Goal: Information Seeking & Learning: Learn about a topic

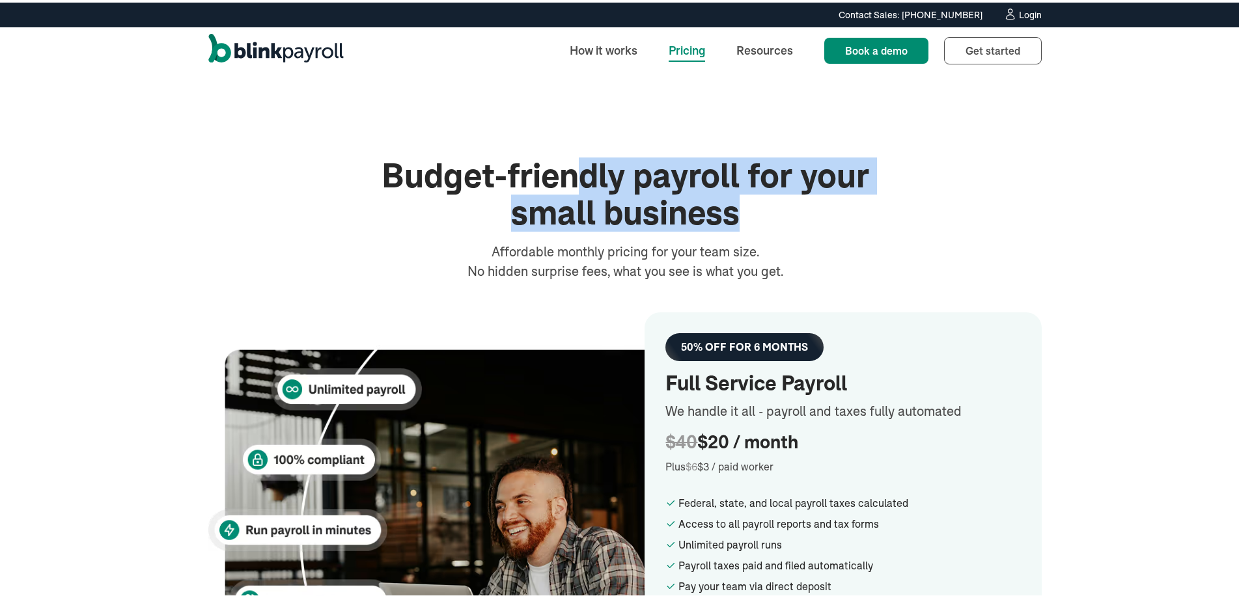
drag, startPoint x: 577, startPoint y: 184, endPoint x: 732, endPoint y: 229, distance: 161.8
click at [732, 229] on h1 "Budget-friendly payroll for your small business" at bounding box center [625, 192] width 521 height 74
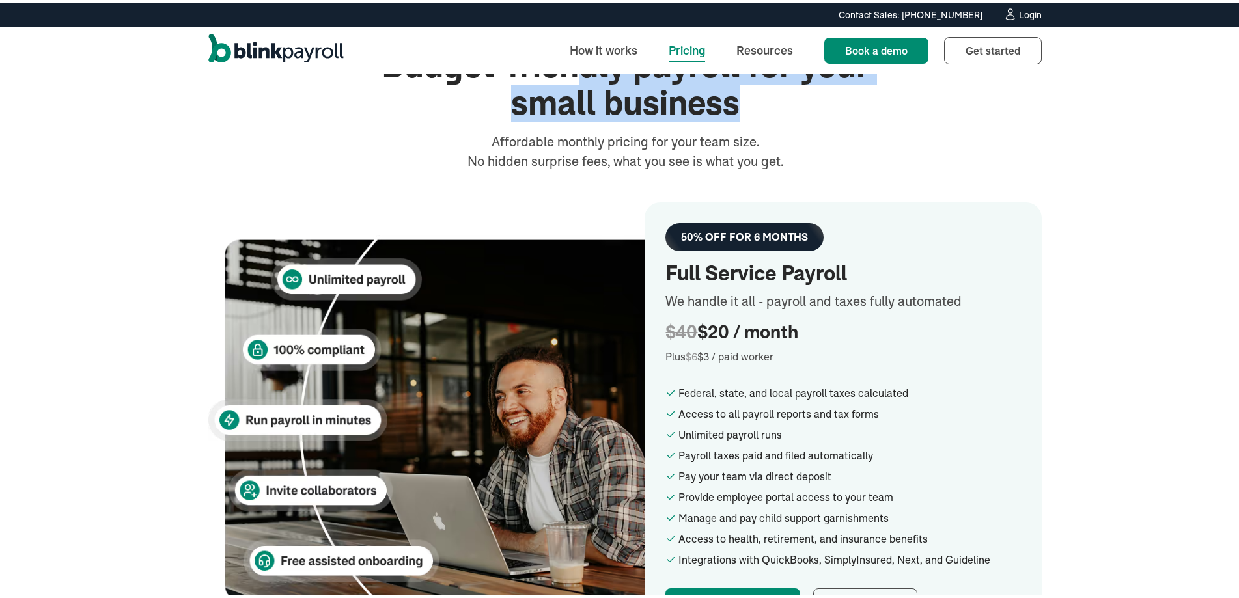
scroll to position [130, 0]
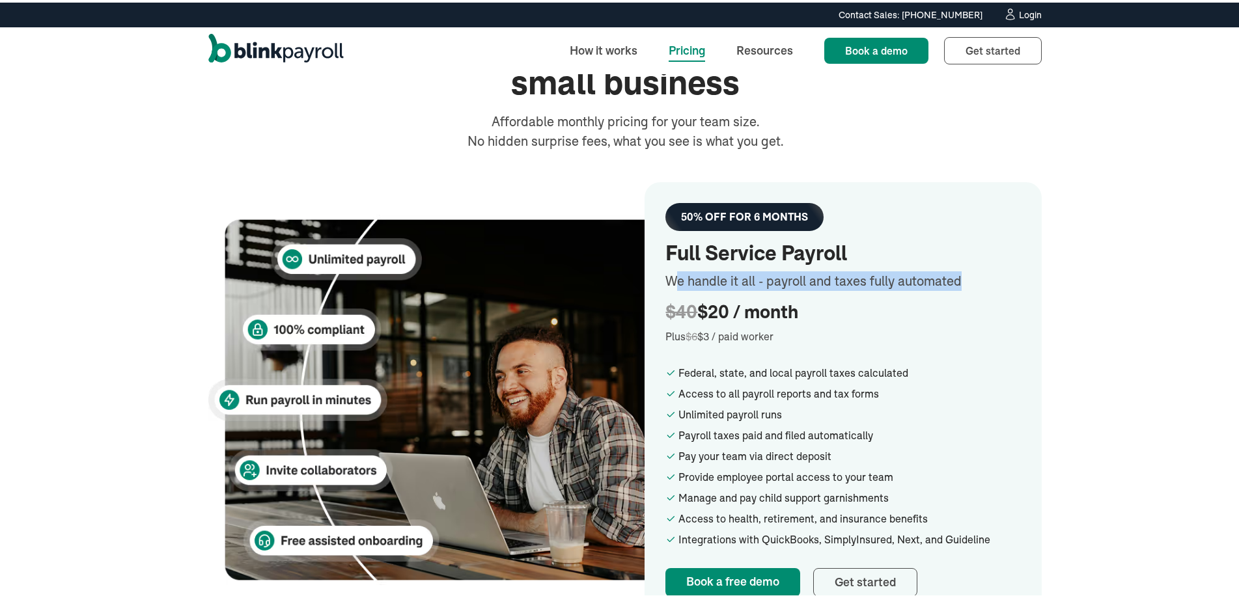
drag, startPoint x: 670, startPoint y: 274, endPoint x: 967, endPoint y: 272, distance: 296.9
click at [967, 272] on div "We handle it all - payroll and taxes fully automated" at bounding box center [842, 279] width 355 height 20
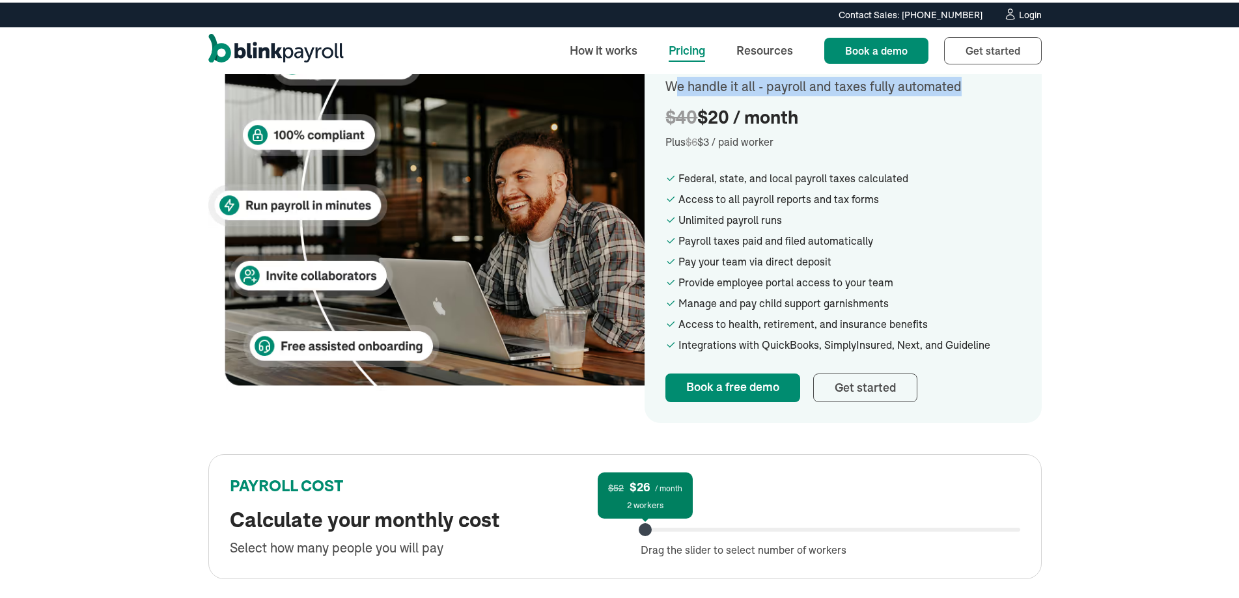
scroll to position [326, 0]
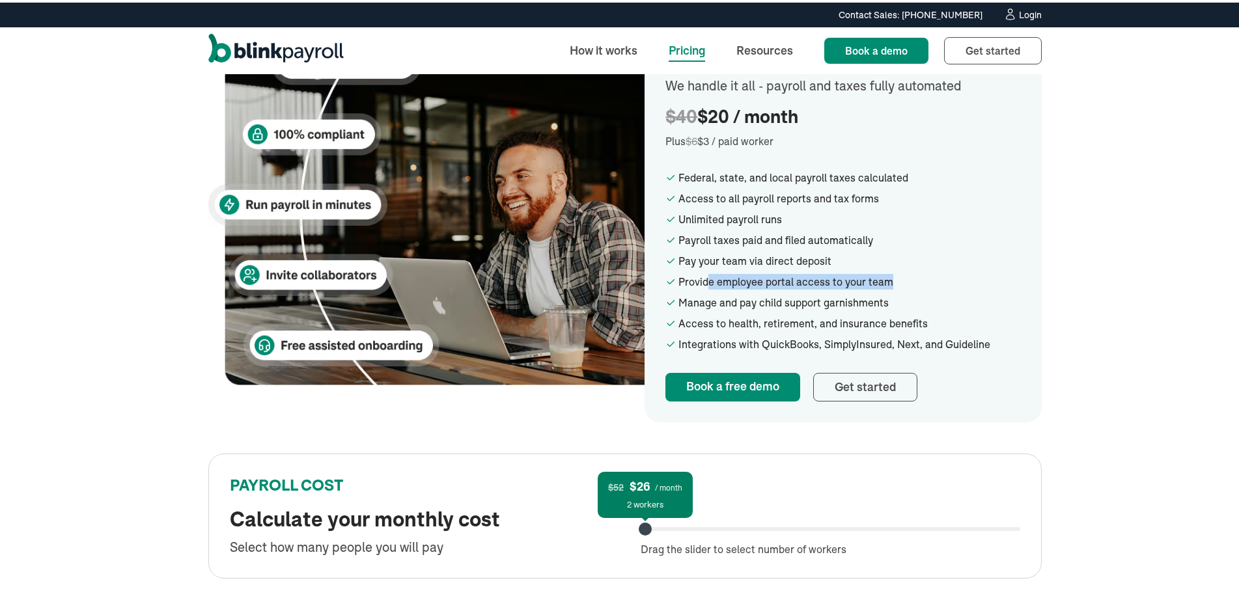
drag, startPoint x: 703, startPoint y: 283, endPoint x: 907, endPoint y: 270, distance: 204.8
click at [907, 270] on ul "Federal, state, and local payroll taxes calculated Access to all payroll report…" at bounding box center [842, 258] width 355 height 182
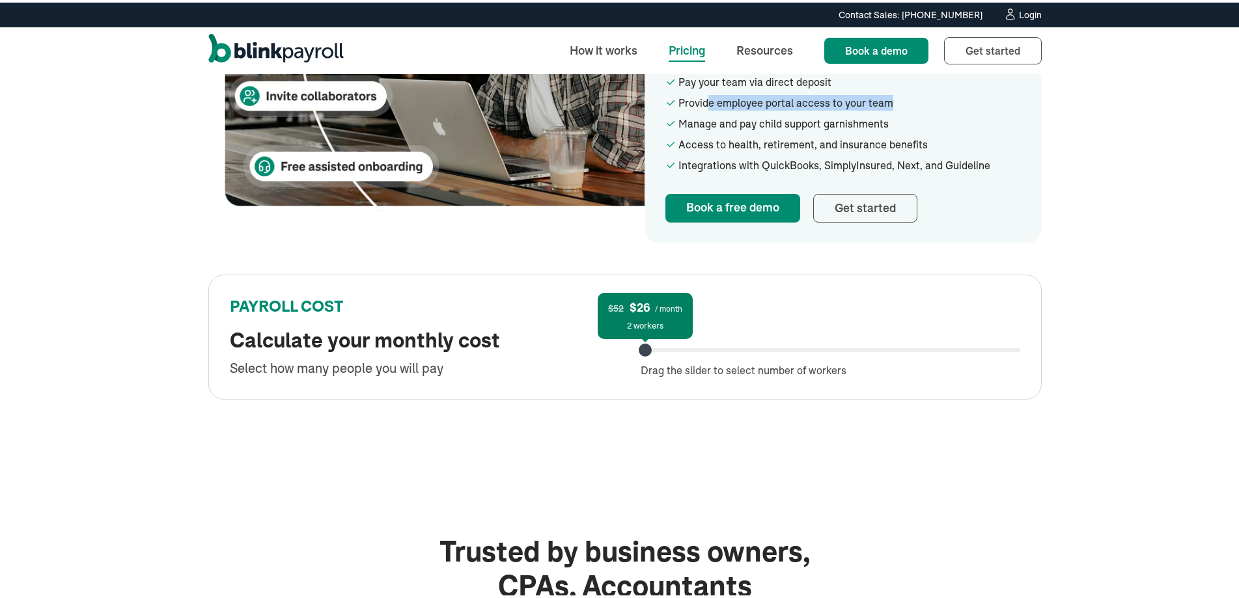
scroll to position [521, 0]
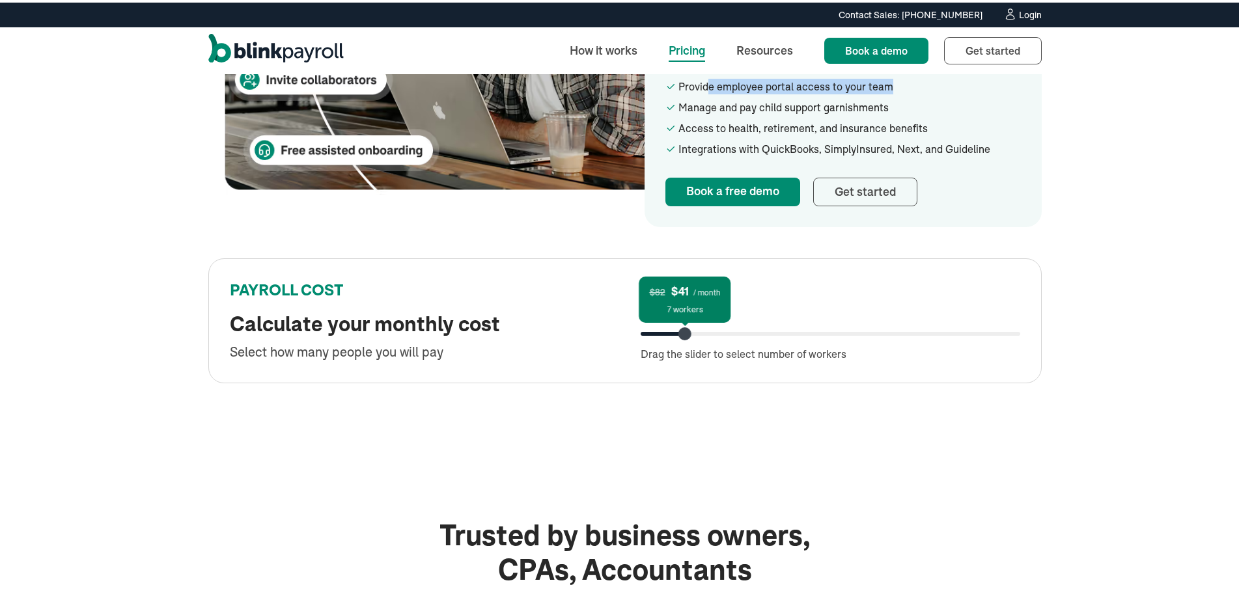
drag, startPoint x: 641, startPoint y: 337, endPoint x: 678, endPoint y: 337, distance: 36.5
click at [678, 337] on div at bounding box center [684, 331] width 13 height 13
click at [618, 402] on div "Budget-friendly payroll for your small business Affordable monthly pricing for …" at bounding box center [625, 8] width 1250 height 914
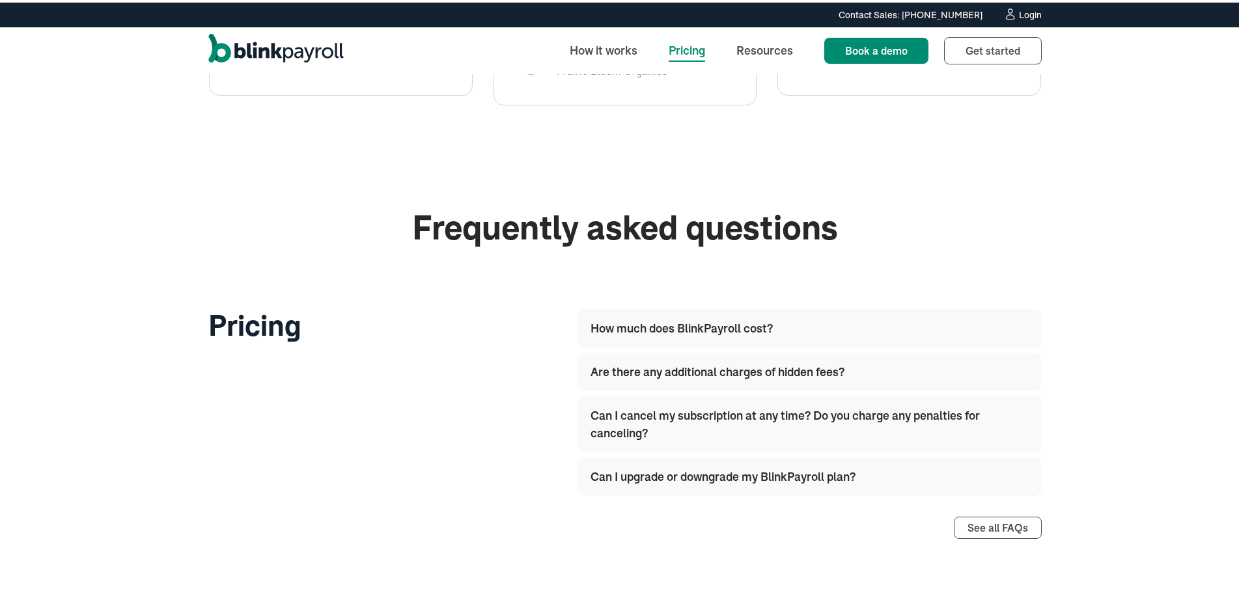
scroll to position [1432, 0]
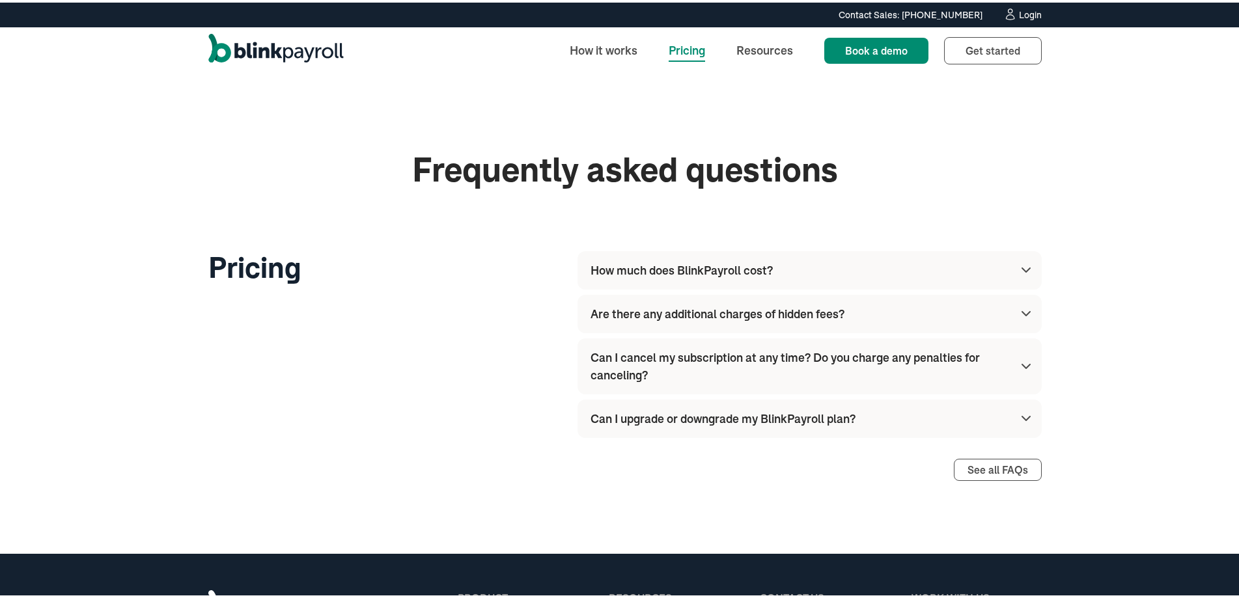
click at [643, 279] on div "How much does BlinkPayroll cost?" at bounding box center [812, 268] width 443 height 38
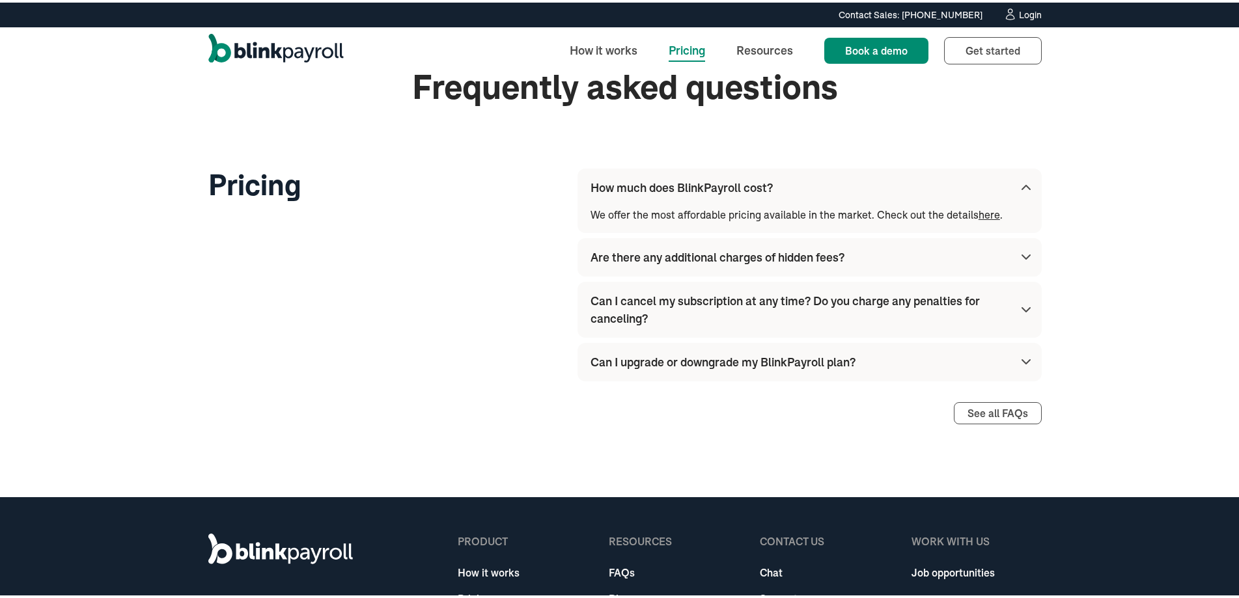
scroll to position [1581, 0]
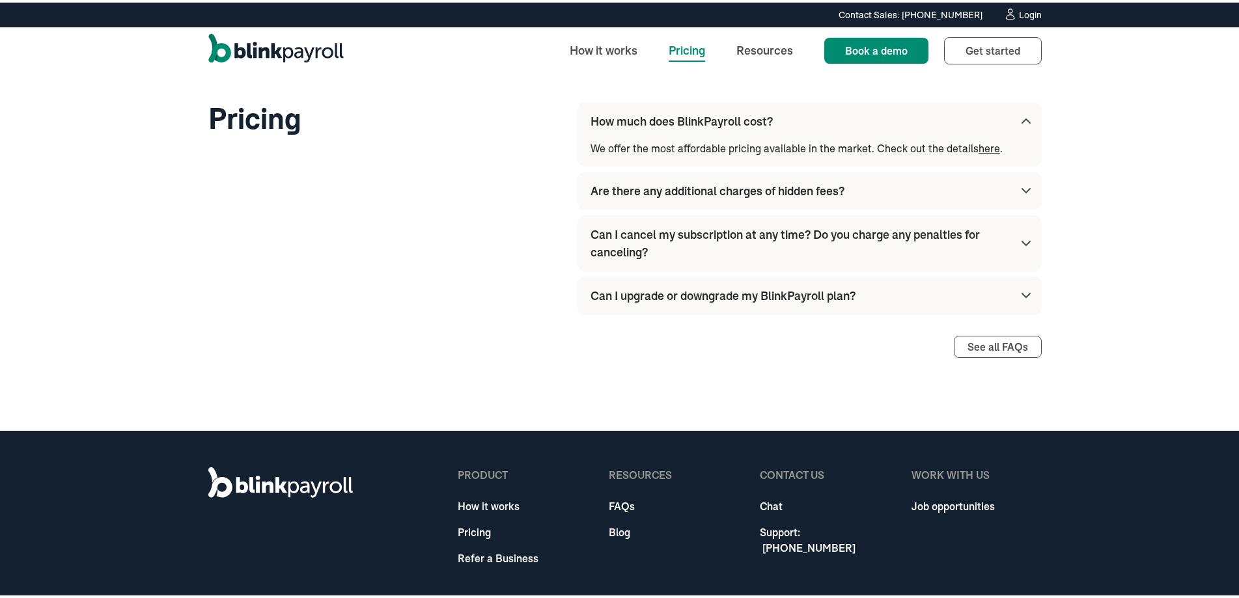
click at [669, 240] on div "Can I cancel my subscription at any time? Do you charge any penalties for cance…" at bounding box center [799, 240] width 417 height 35
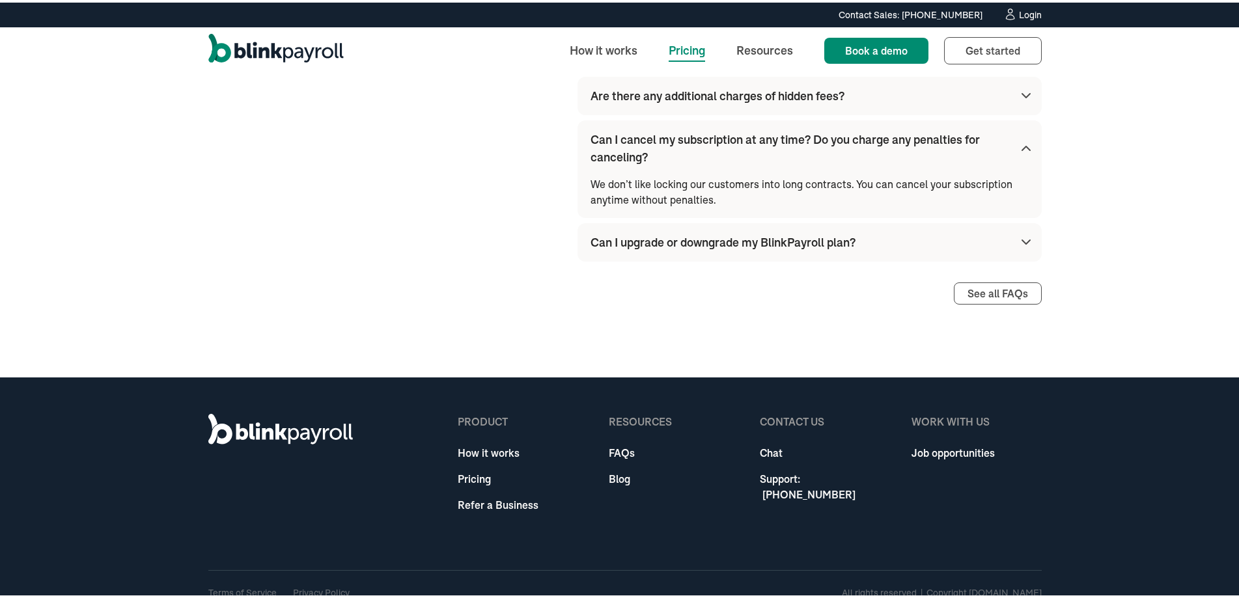
scroll to position [1692, 0]
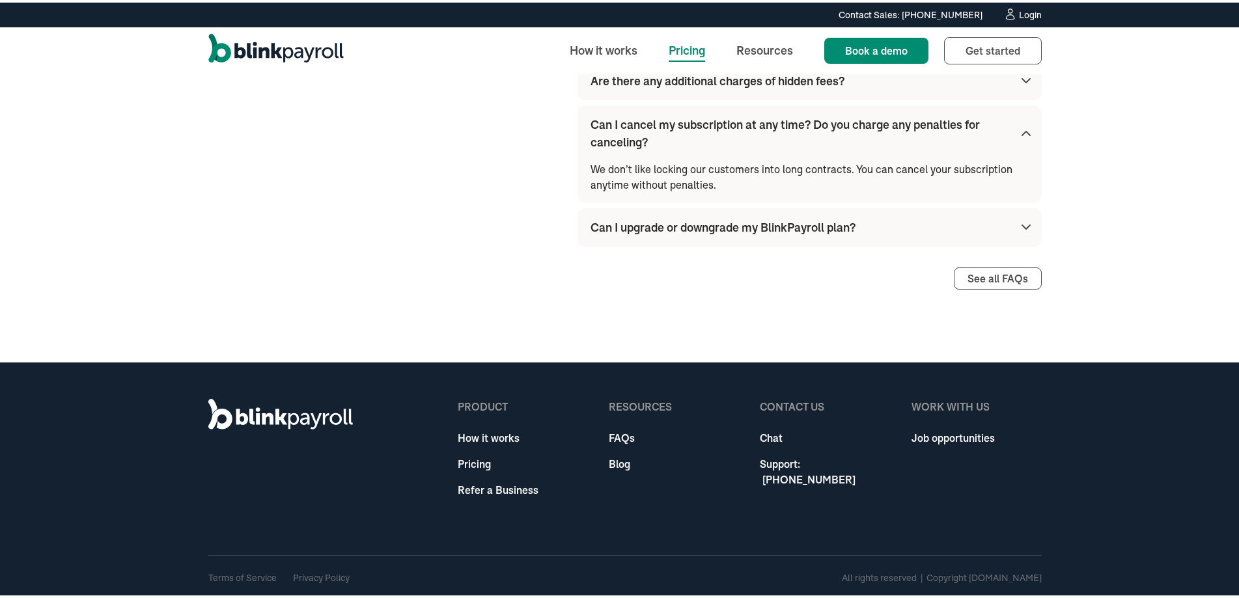
click at [644, 234] on div "Can I upgrade or downgrade my BlinkPayroll plan?" at bounding box center [812, 225] width 443 height 38
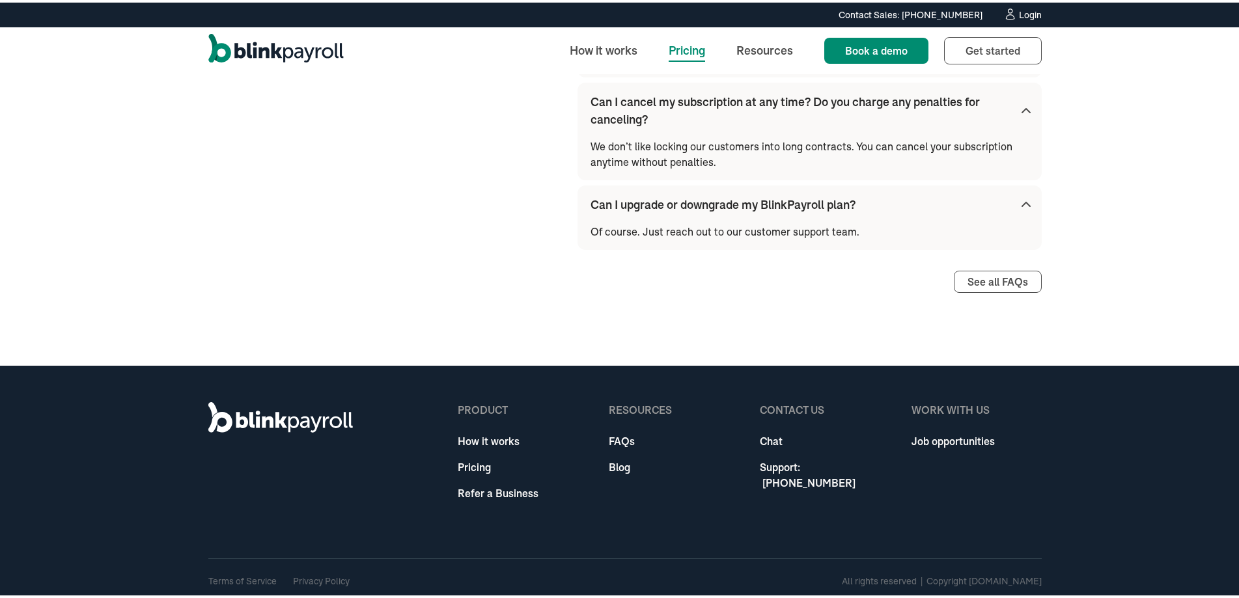
scroll to position [1718, 0]
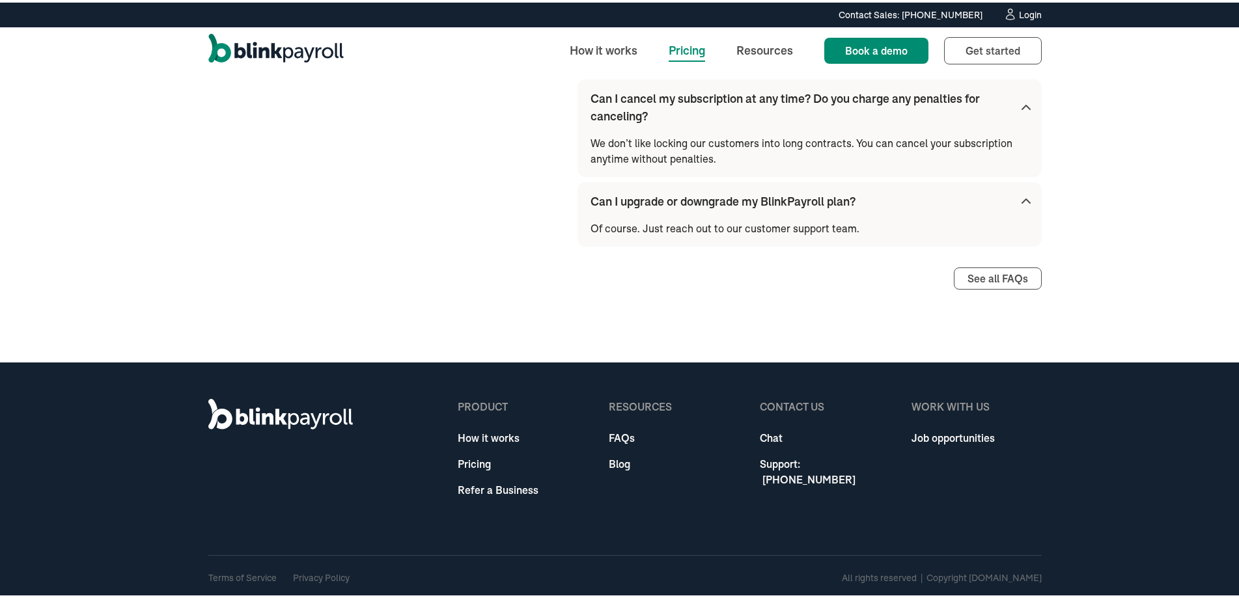
click at [686, 48] on link "Pricing" at bounding box center [686, 48] width 57 height 28
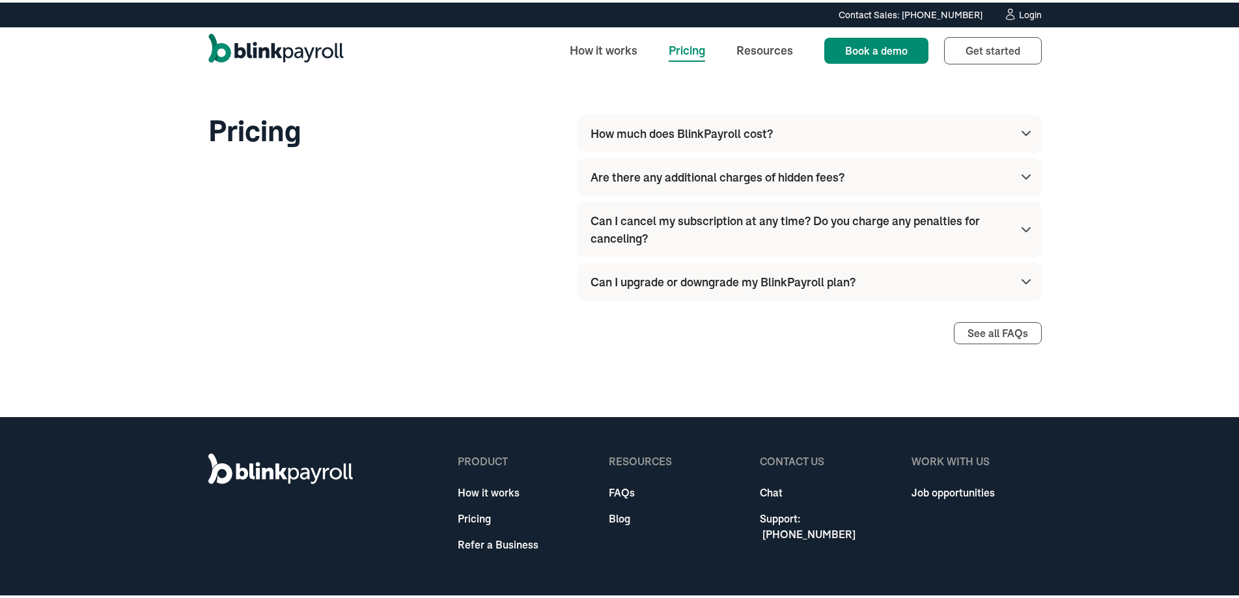
scroll to position [1624, 0]
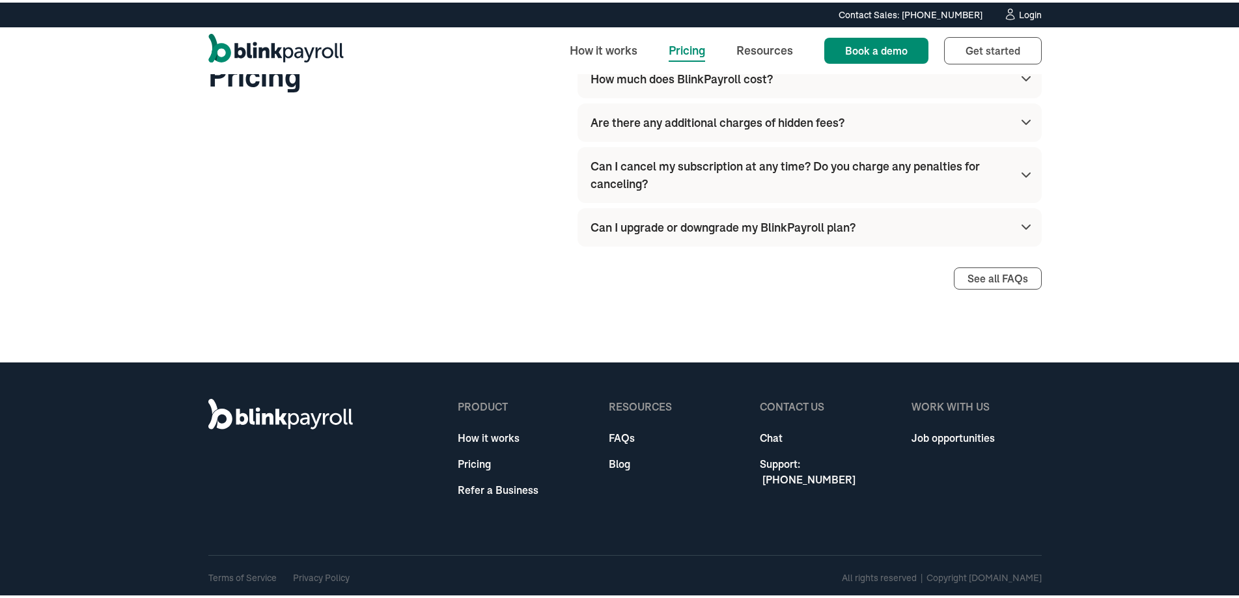
click at [490, 431] on link "How it works" at bounding box center [498, 436] width 81 height 16
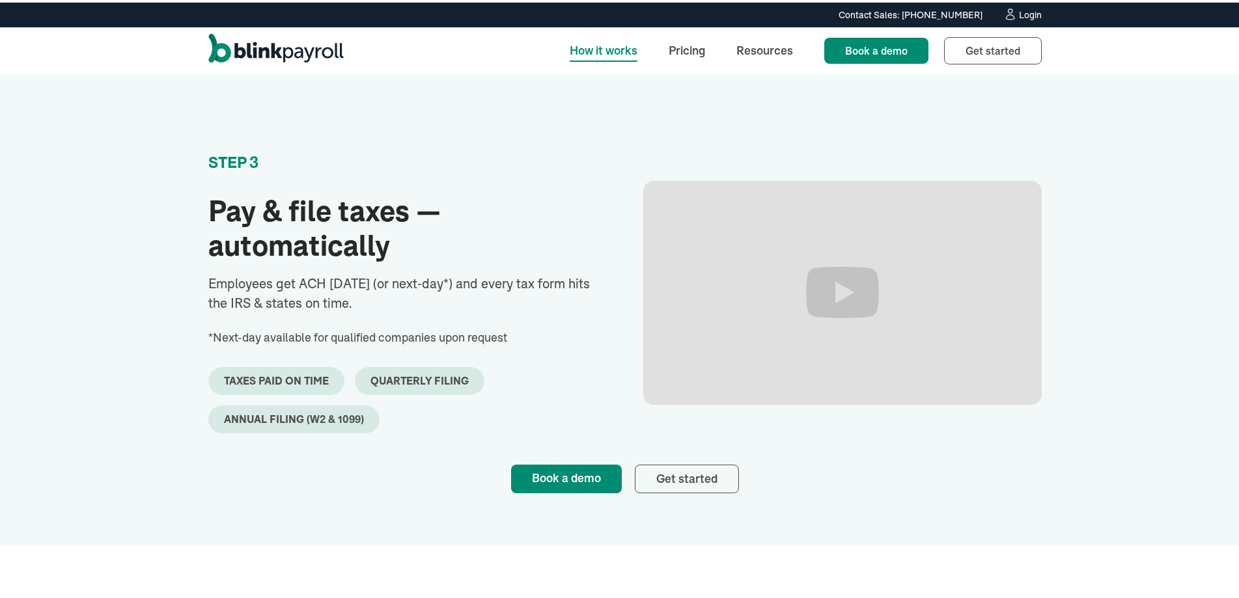
scroll to position [1042, 0]
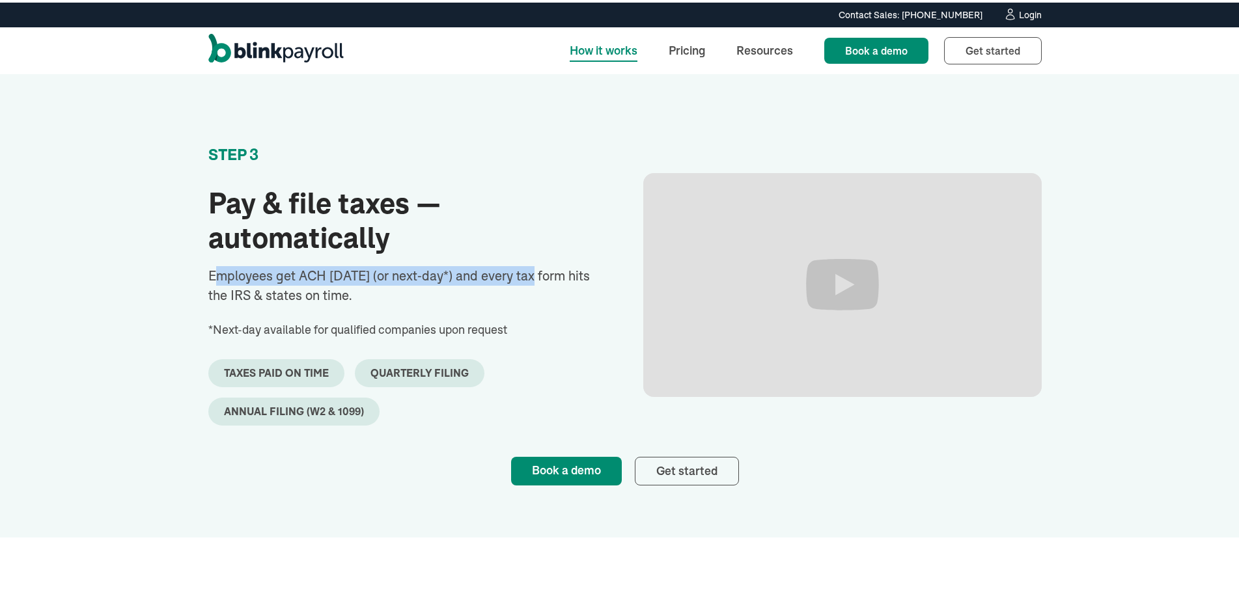
drag, startPoint x: 212, startPoint y: 277, endPoint x: 518, endPoint y: 277, distance: 306.0
click at [518, 277] on p "Employees get ACH in 3 days (or next‑day*) and every tax form hits the IRS & st…" at bounding box center [407, 283] width 398 height 39
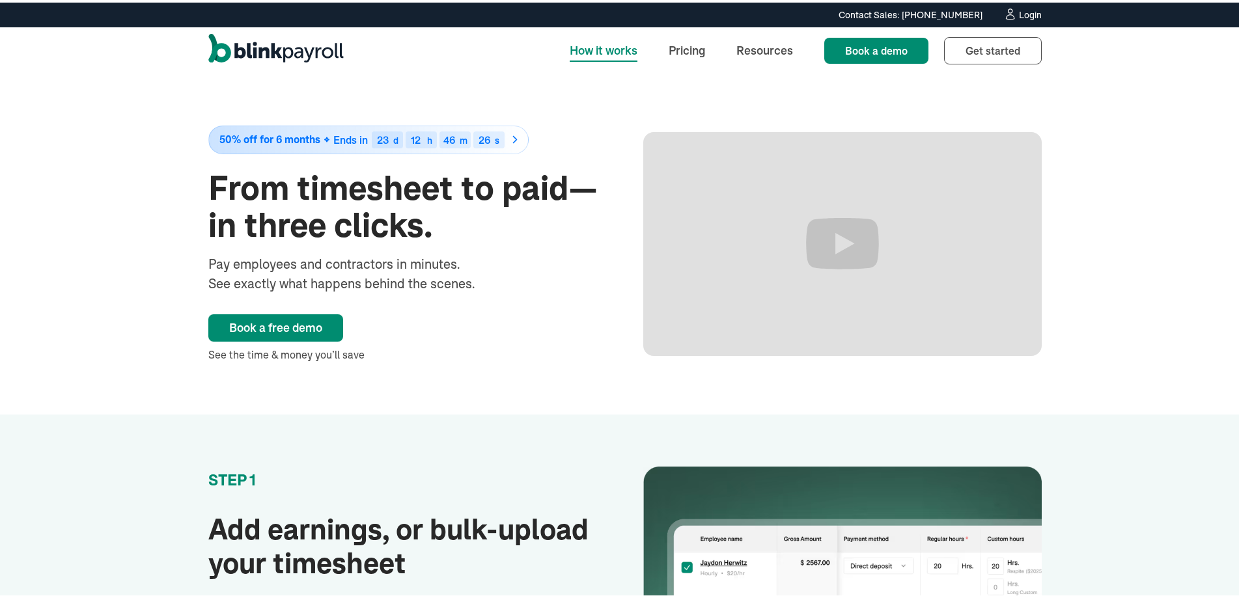
scroll to position [0, 0]
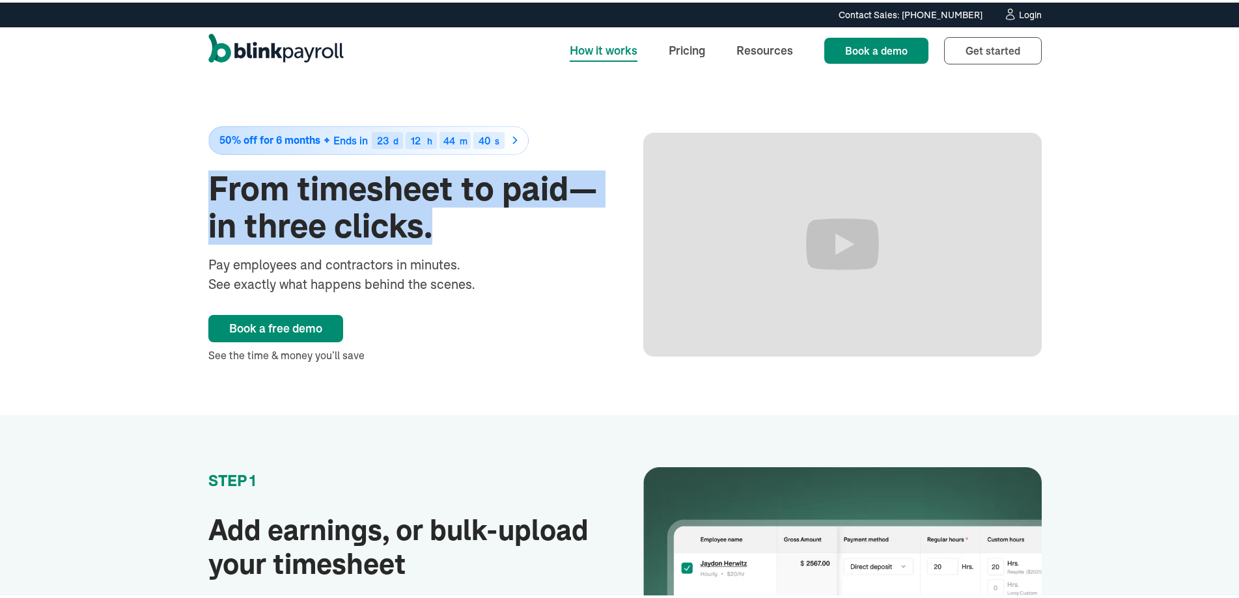
drag, startPoint x: 204, startPoint y: 184, endPoint x: 525, endPoint y: 211, distance: 322.1
click at [525, 211] on h1 "From timesheet to paid—in three clicks." at bounding box center [407, 205] width 398 height 74
click at [763, 48] on link "Resources" at bounding box center [764, 48] width 77 height 28
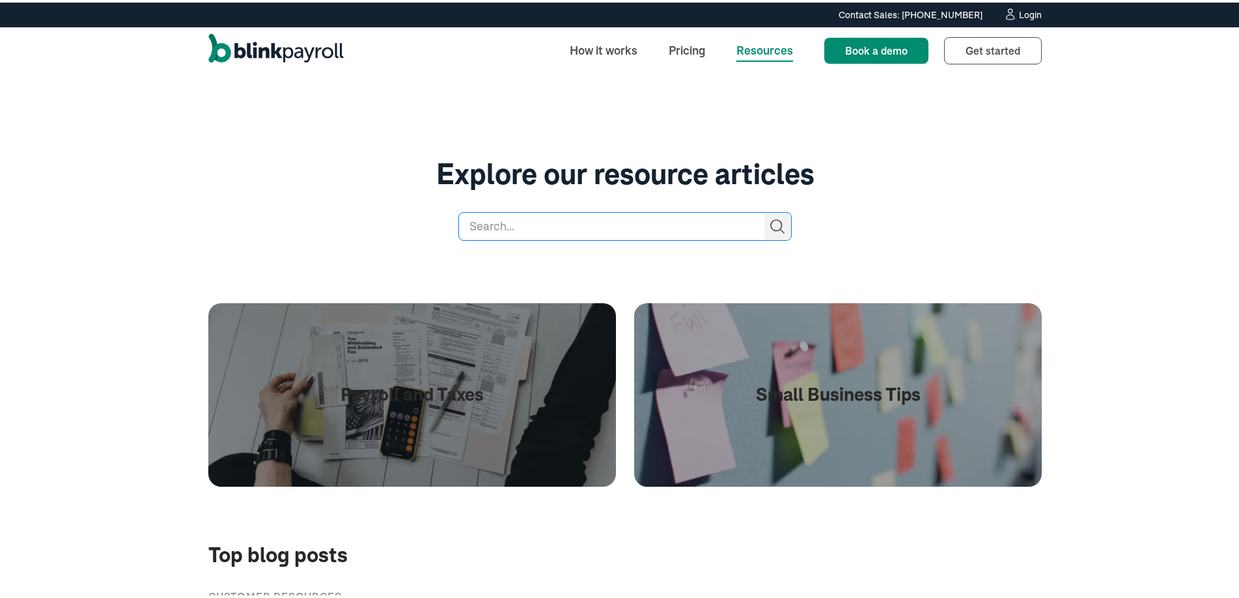
click at [608, 216] on input "search" at bounding box center [624, 224] width 333 height 29
type input "time clock"
click at [764, 211] on input "Search" at bounding box center [777, 224] width 26 height 26
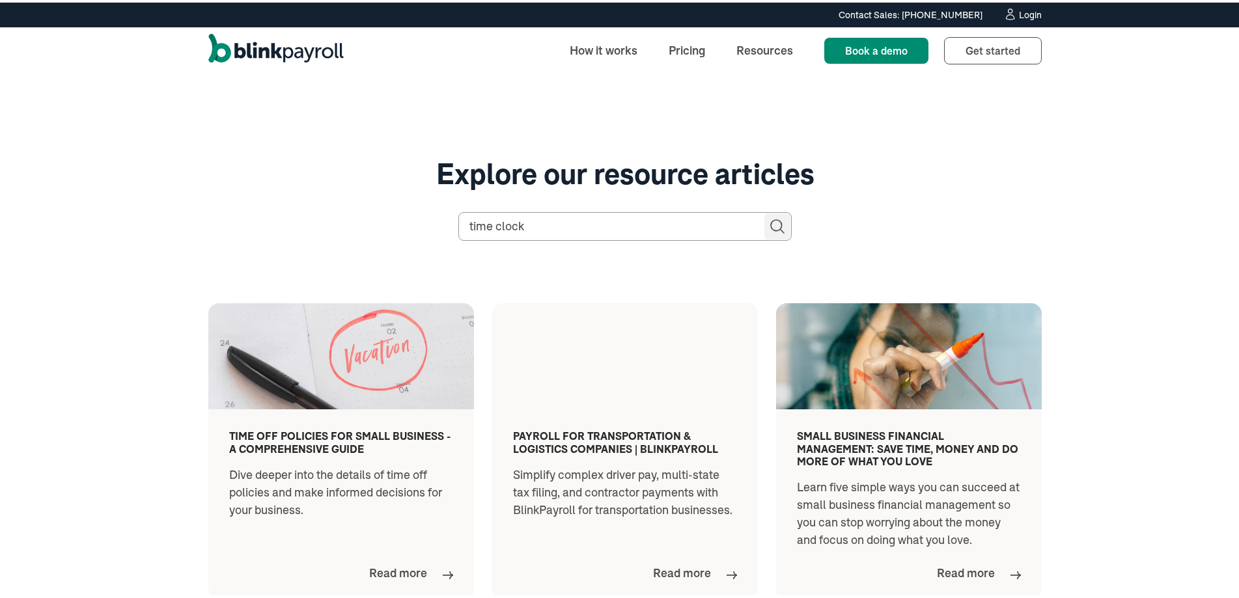
click at [260, 44] on img "home" at bounding box center [275, 48] width 135 height 34
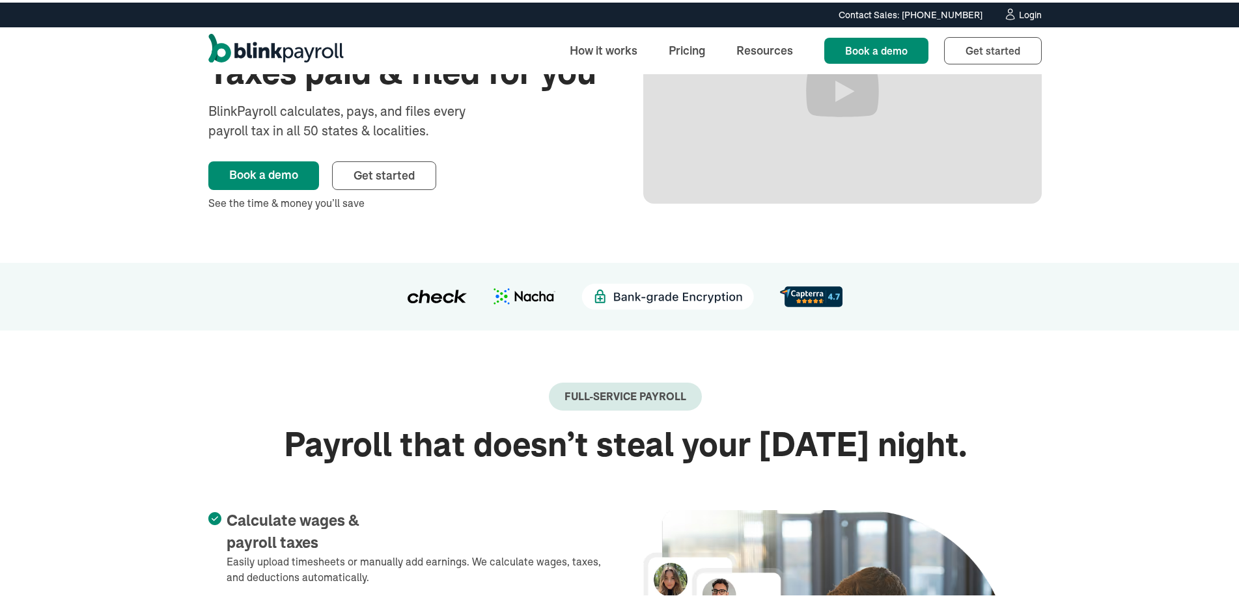
scroll to position [456, 0]
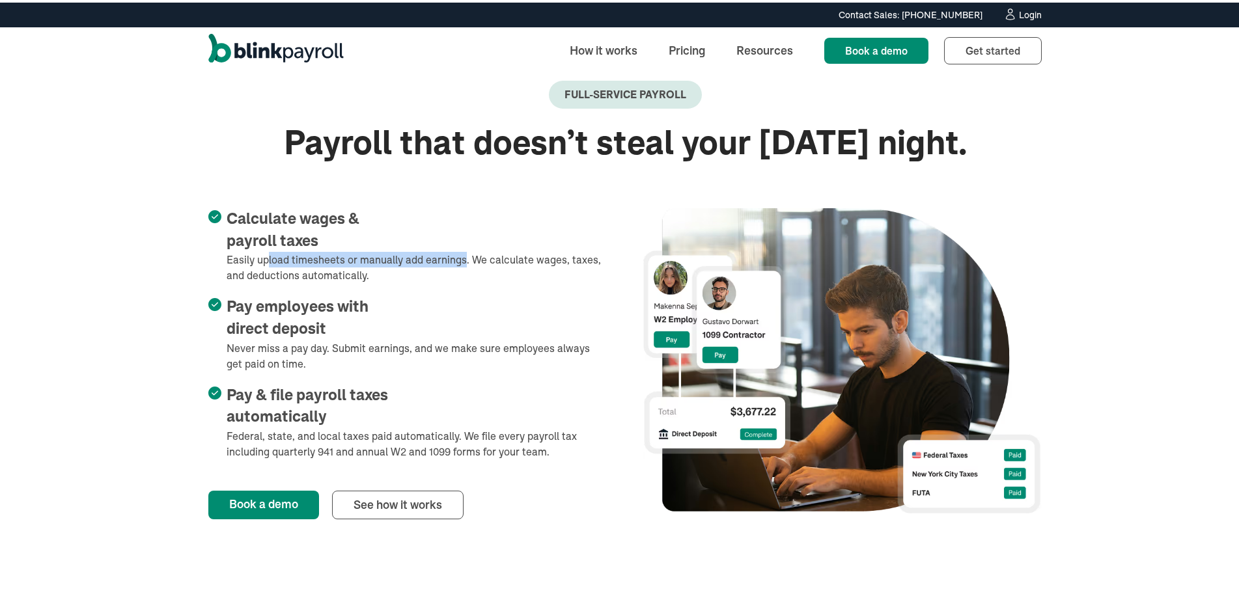
drag, startPoint x: 264, startPoint y: 260, endPoint x: 458, endPoint y: 257, distance: 194.1
click at [458, 257] on li "Calculate wages & payroll taxes Easily upload timesheets or manually add earnin…" at bounding box center [407, 243] width 398 height 75
click at [478, 257] on li "Calculate wages & payroll taxes Easily upload timesheets or manually add earnin…" at bounding box center [407, 243] width 398 height 75
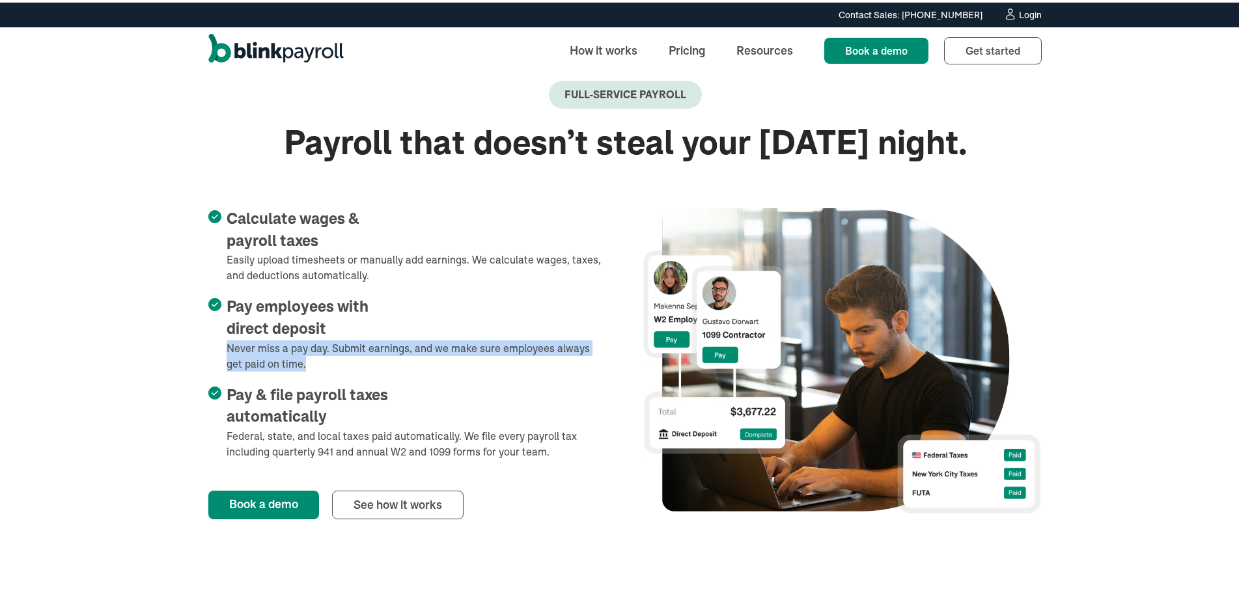
drag, startPoint x: 223, startPoint y: 341, endPoint x: 383, endPoint y: 359, distance: 161.8
click at [383, 359] on li "Pay employees with direct deposit Never miss a pay day. Submit earnings, and we…" at bounding box center [407, 331] width 398 height 75
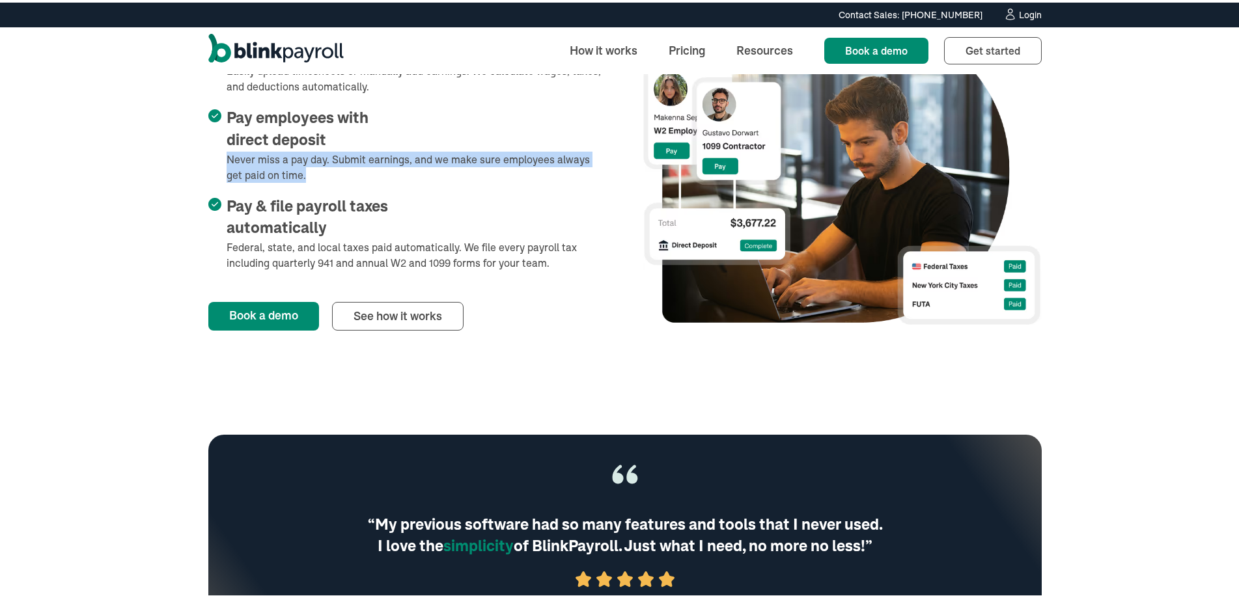
scroll to position [651, 0]
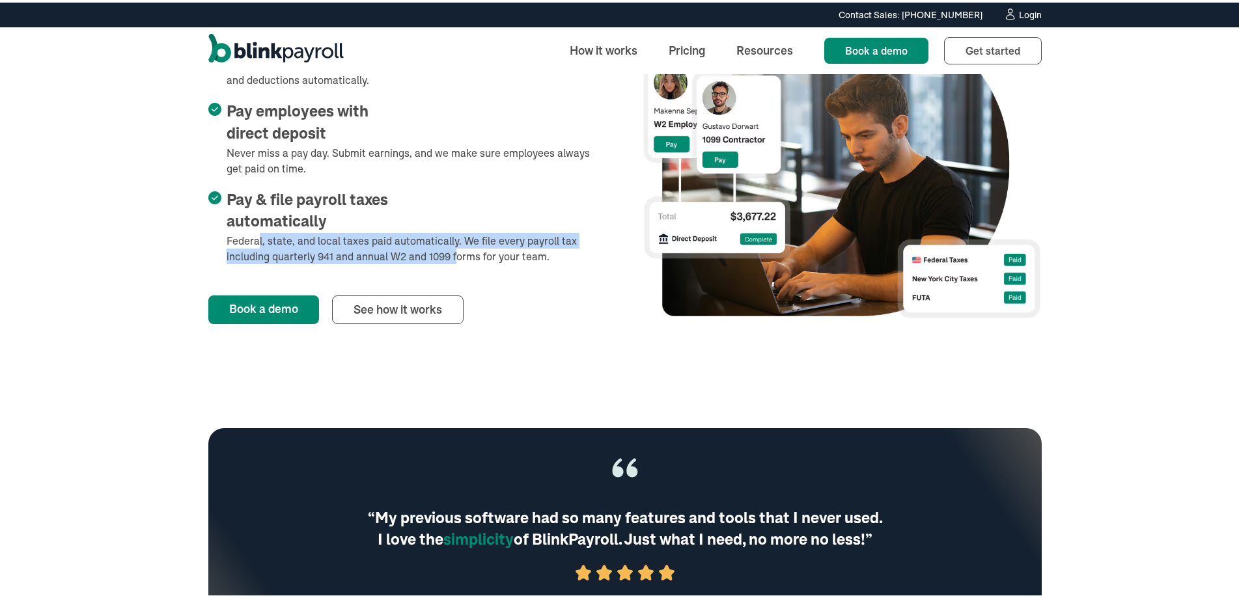
drag, startPoint x: 254, startPoint y: 242, endPoint x: 450, endPoint y: 255, distance: 196.4
click at [450, 255] on li "Pay & file payroll taxes automatically Federal, state, and local taxes paid aut…" at bounding box center [407, 224] width 398 height 75
click at [404, 305] on link "See how it works" at bounding box center [398, 307] width 132 height 29
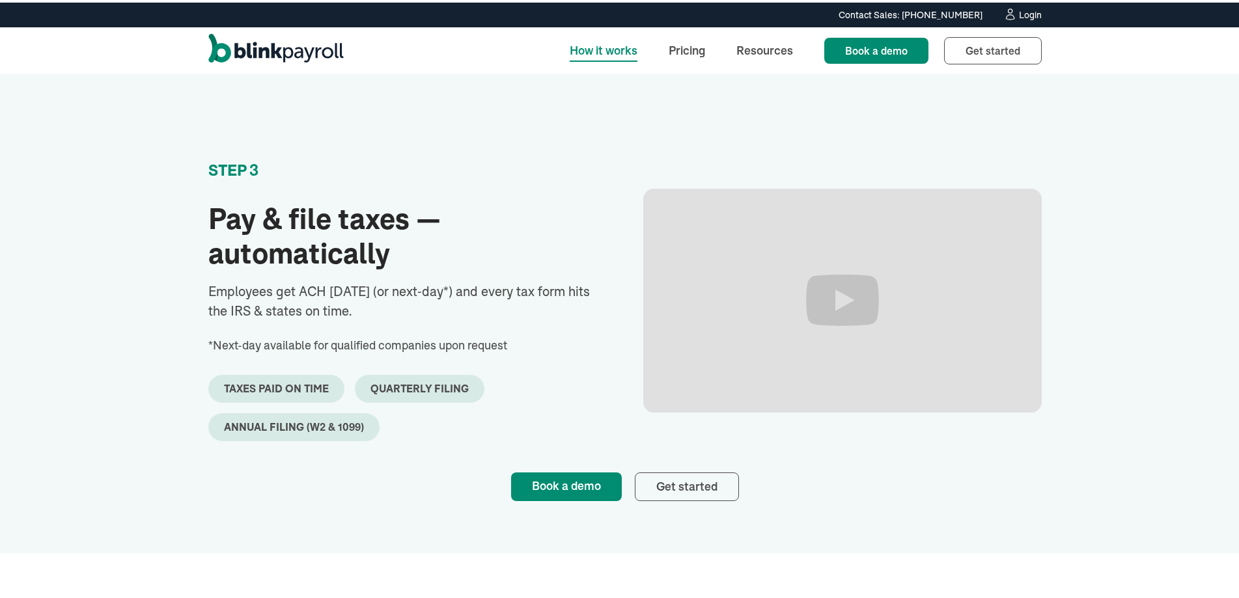
scroll to position [1042, 0]
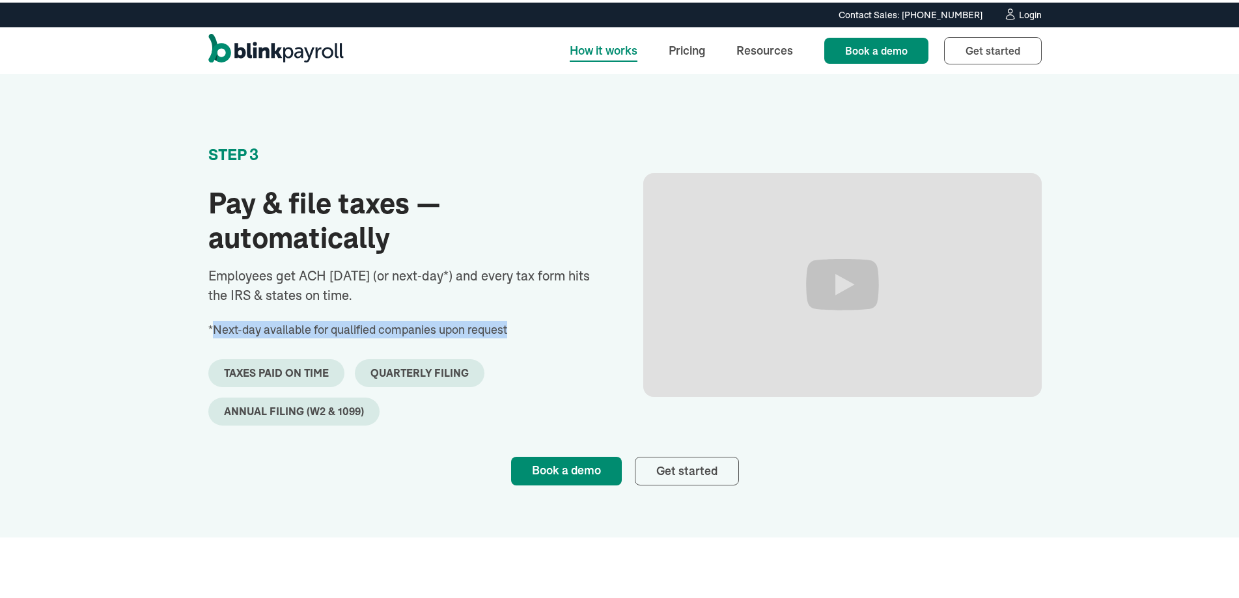
drag, startPoint x: 207, startPoint y: 326, endPoint x: 535, endPoint y: 323, distance: 328.2
click at [535, 323] on div "*Next-day available for qualified companies upon request" at bounding box center [407, 327] width 398 height 18
drag, startPoint x: 206, startPoint y: 279, endPoint x: 546, endPoint y: 287, distance: 340.0
click at [546, 287] on p "Employees get ACH [DATE] (or next‑day*) and every tax form hits the IRS & state…" at bounding box center [407, 283] width 398 height 39
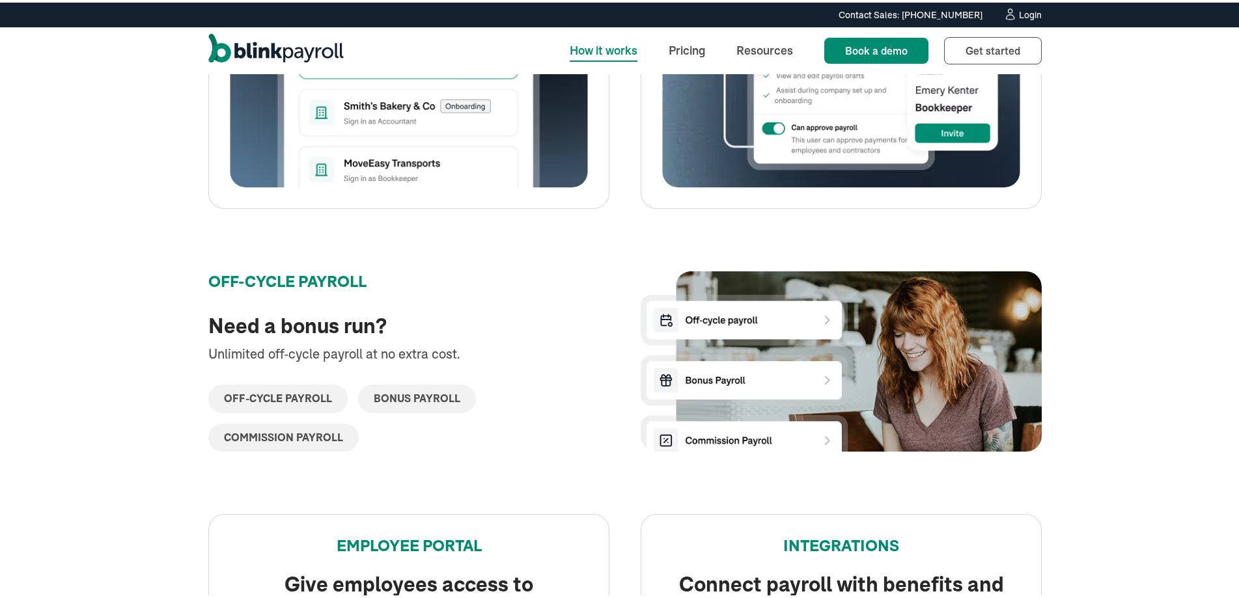
scroll to position [1953, 0]
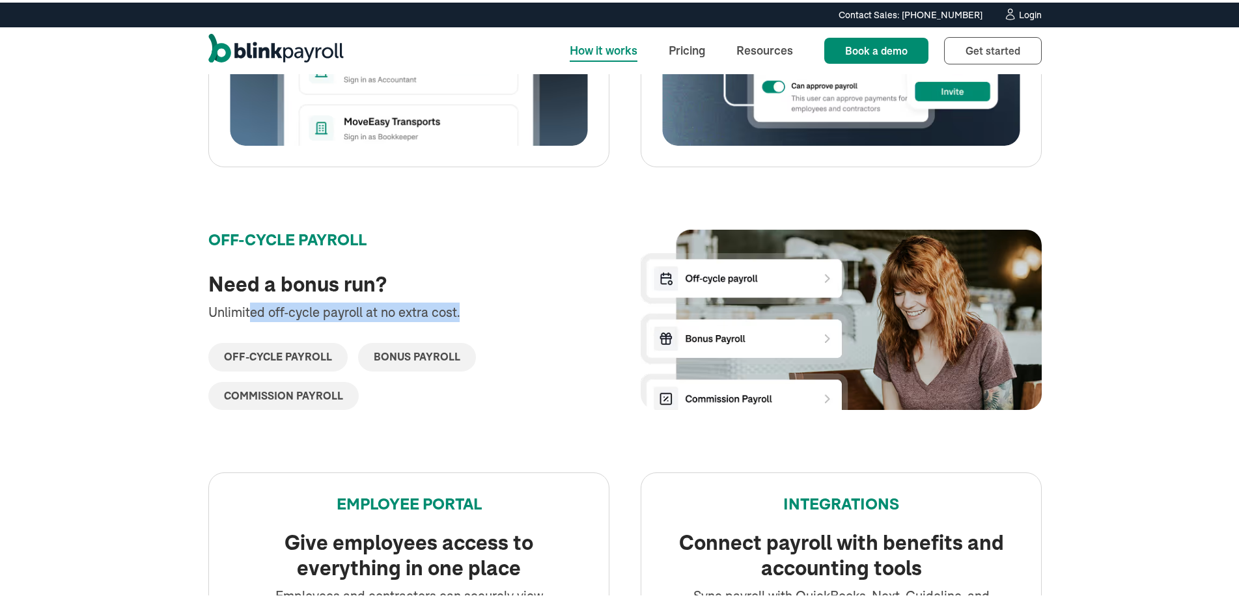
drag, startPoint x: 247, startPoint y: 314, endPoint x: 494, endPoint y: 310, distance: 246.8
click at [494, 310] on div "Unlimited off-cycle payroll at no extra cost." at bounding box center [382, 310] width 349 height 20
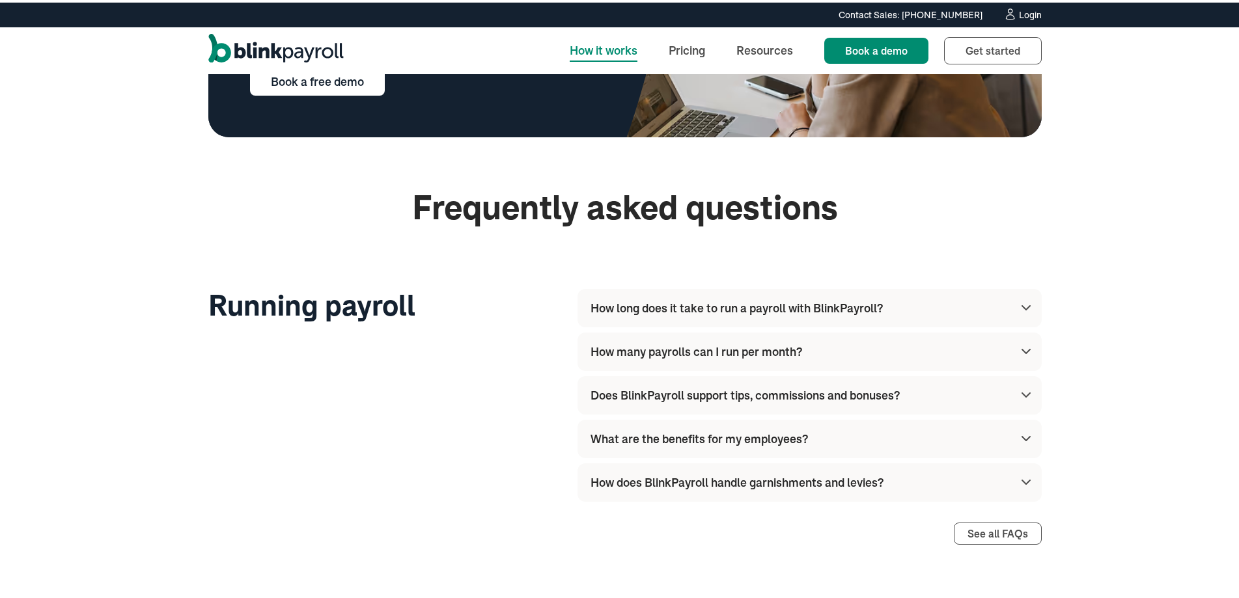
scroll to position [4037, 0]
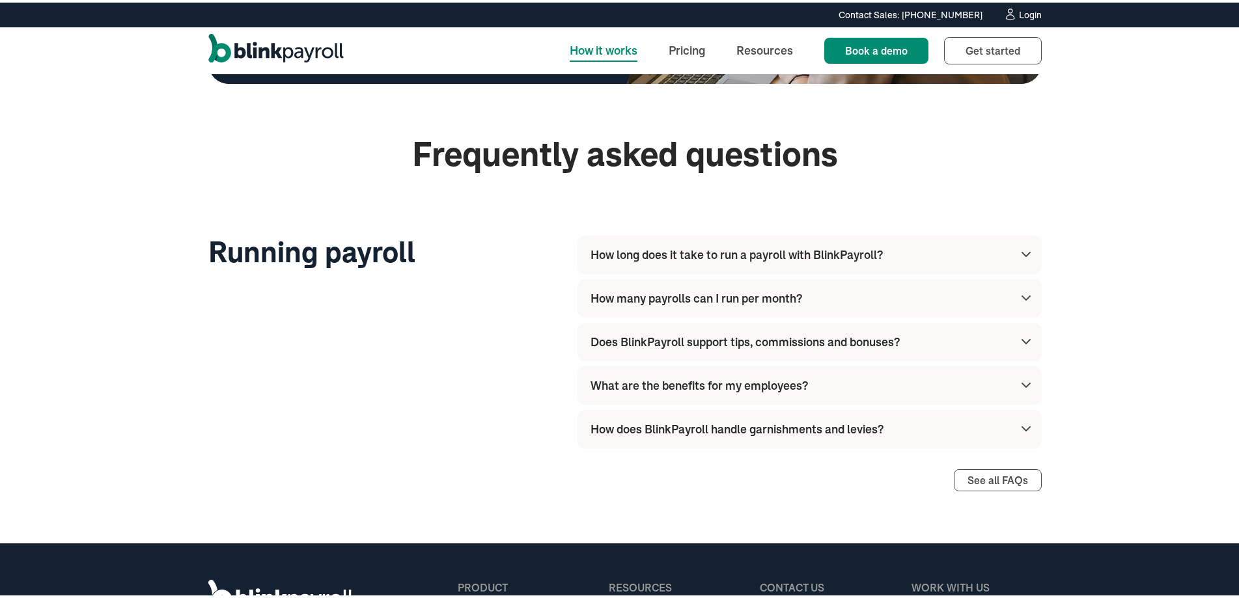
click at [635, 352] on div "Does BlinkPayroll support tips, commissions and bonuses?" at bounding box center [812, 339] width 443 height 38
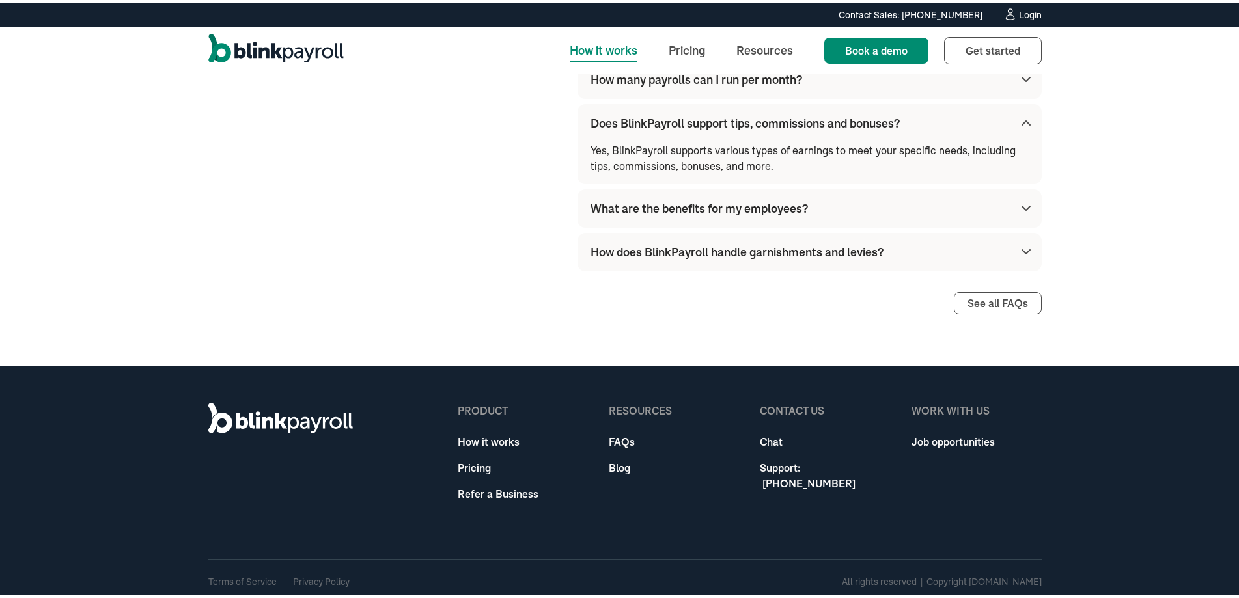
scroll to position [4257, 0]
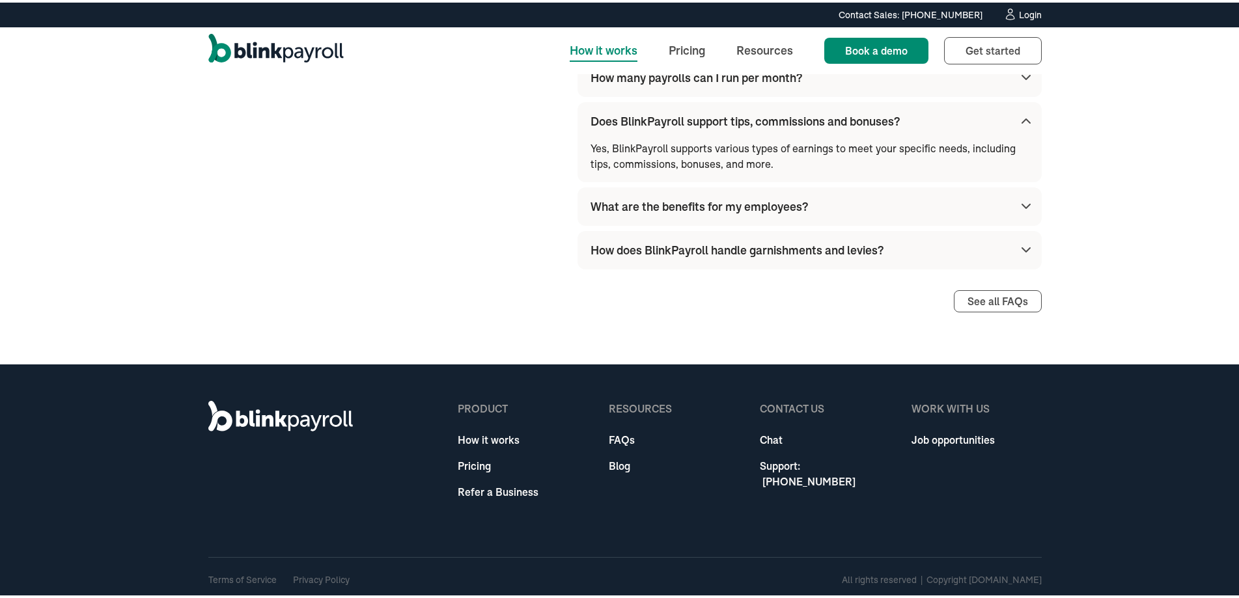
click at [609, 206] on div "What are the benefits for my employees?" at bounding box center [699, 204] width 217 height 18
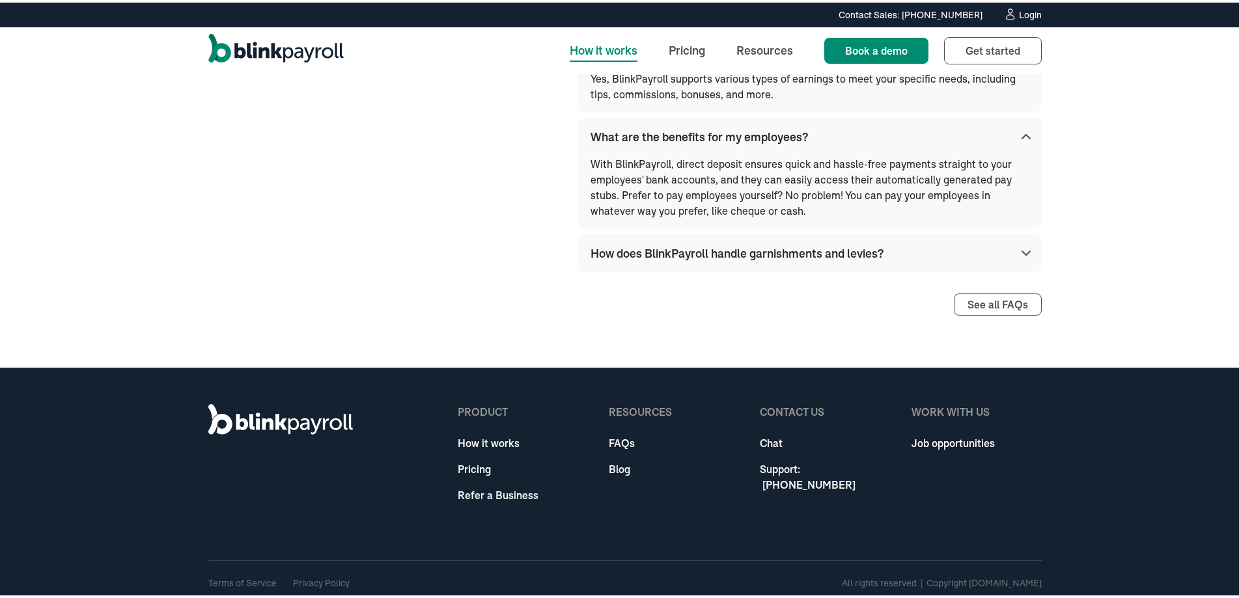
scroll to position [4332, 0]
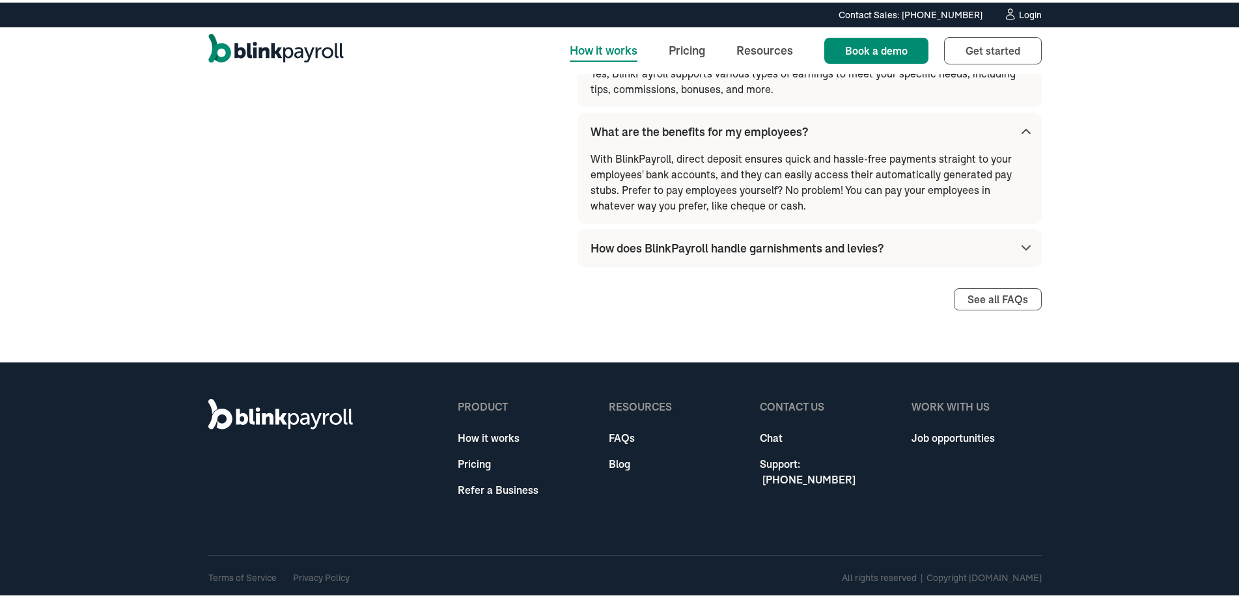
click at [643, 250] on div "How does BlinkPayroll handle garnishments and levies?" at bounding box center [737, 246] width 293 height 18
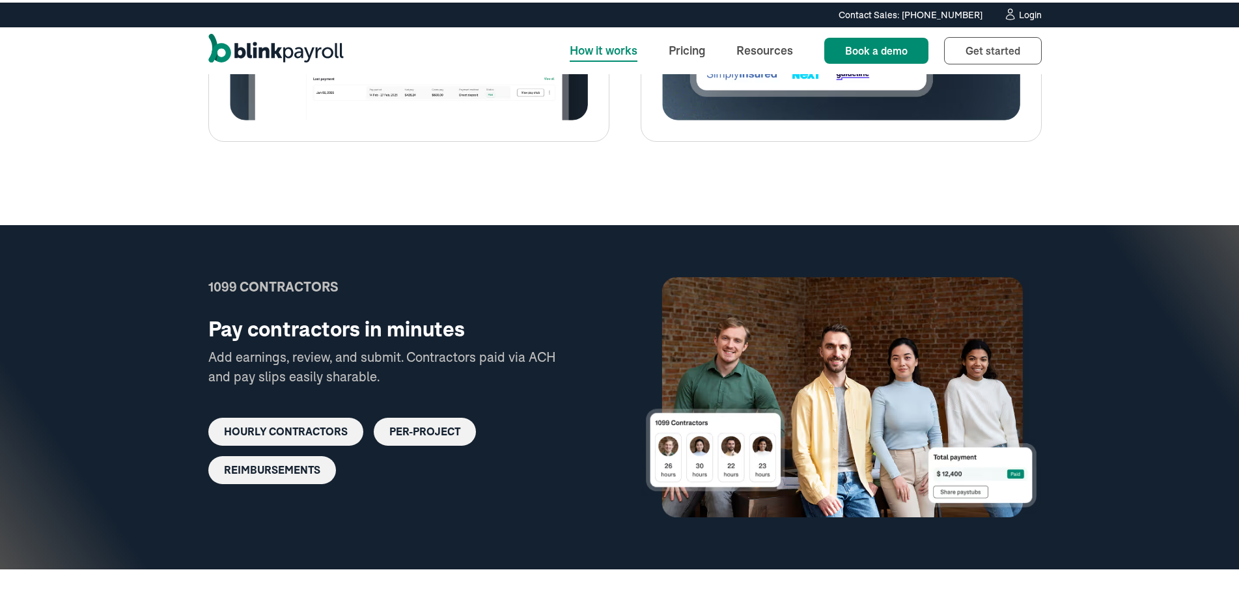
scroll to position [2436, 0]
